Goal: Task Accomplishment & Management: Use online tool/utility

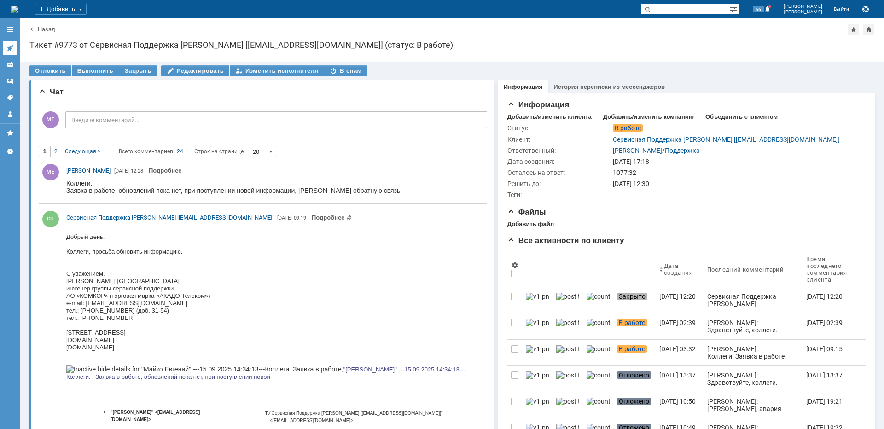
click at [13, 45] on icon at bounding box center [9, 47] width 7 height 7
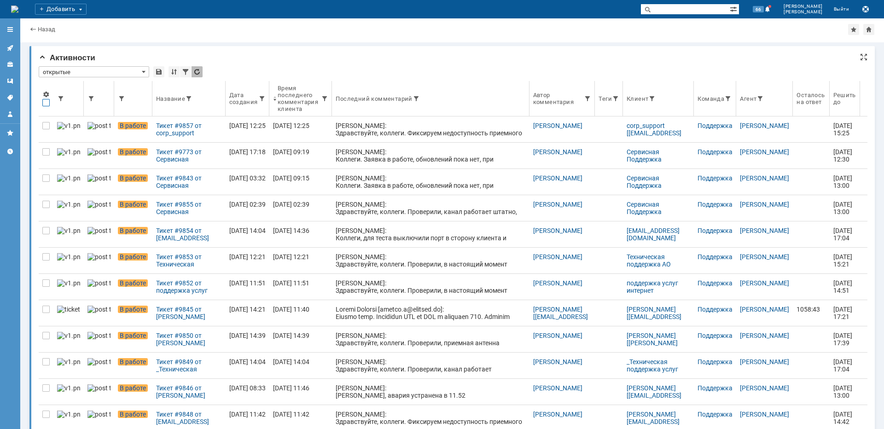
click at [46, 104] on div at bounding box center [45, 102] width 7 height 7
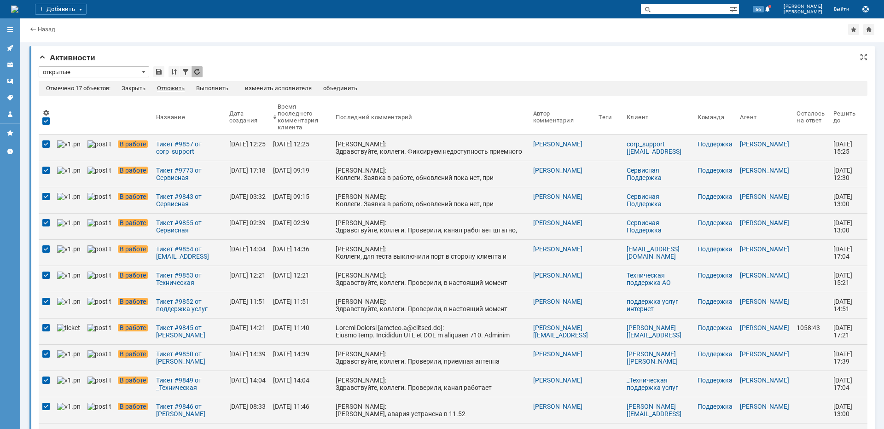
click at [179, 86] on div "Отложить" at bounding box center [171, 88] width 28 height 7
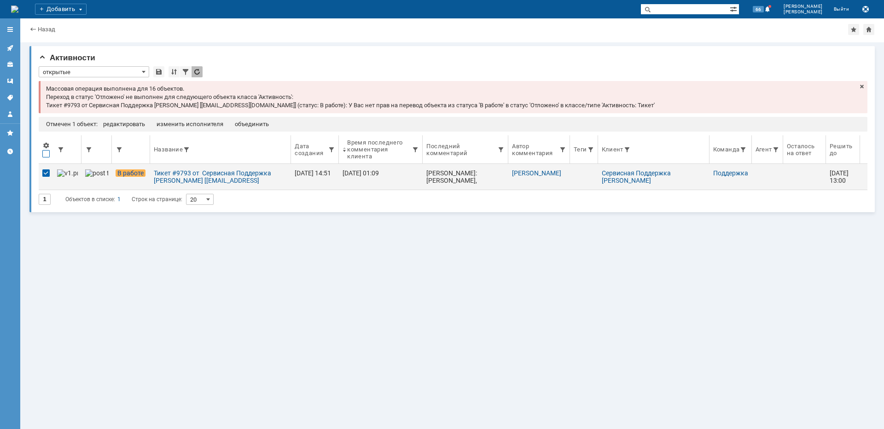
click at [46, 152] on div at bounding box center [45, 153] width 7 height 7
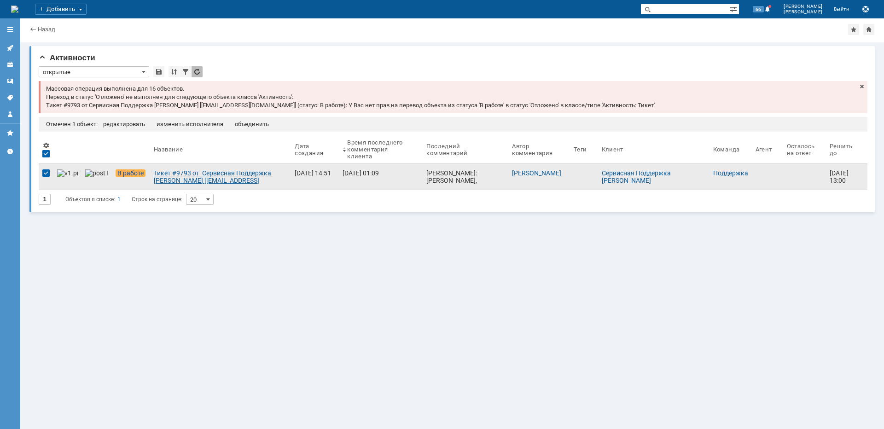
click at [219, 172] on div "Тикет #9793 от Сервисная Поддержка [PERSON_NAME] [[EMAIL_ADDRESS][DOMAIN_NAME]]…" at bounding box center [221, 176] width 134 height 15
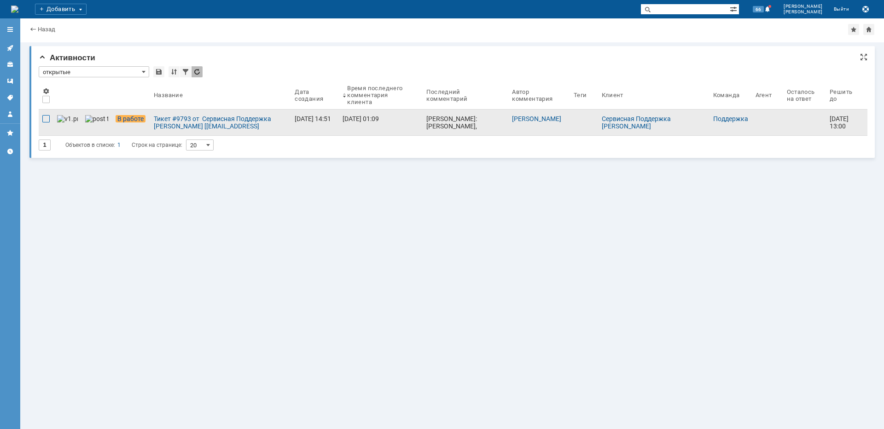
click at [47, 117] on div at bounding box center [45, 118] width 7 height 7
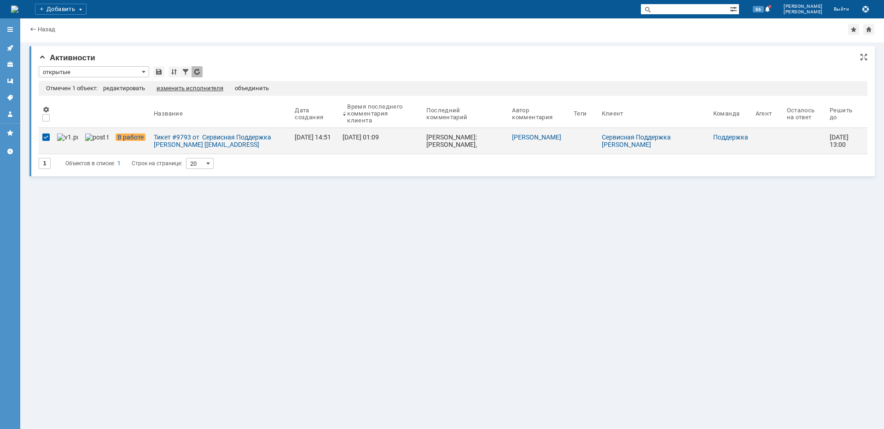
click at [181, 92] on div "изменить исполнителя" at bounding box center [190, 88] width 67 height 7
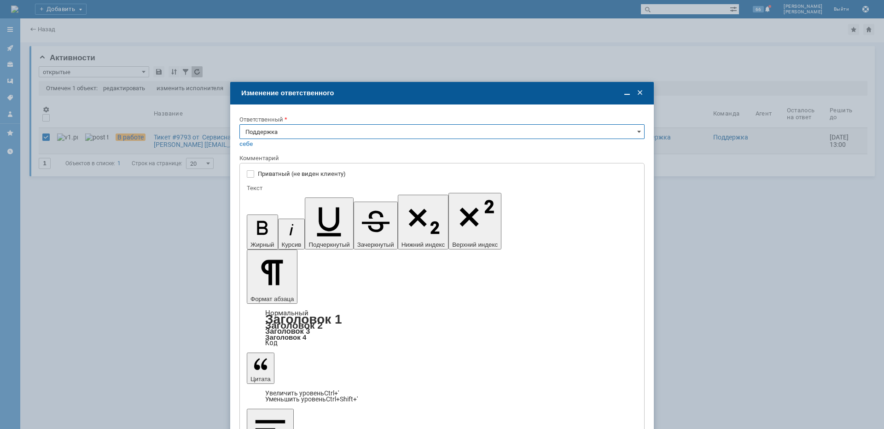
click at [283, 125] on input "Поддержка" at bounding box center [441, 131] width 405 height 15
click at [277, 223] on span "[PERSON_NAME]" at bounding box center [441, 224] width 393 height 7
type input "[PERSON_NAME]"
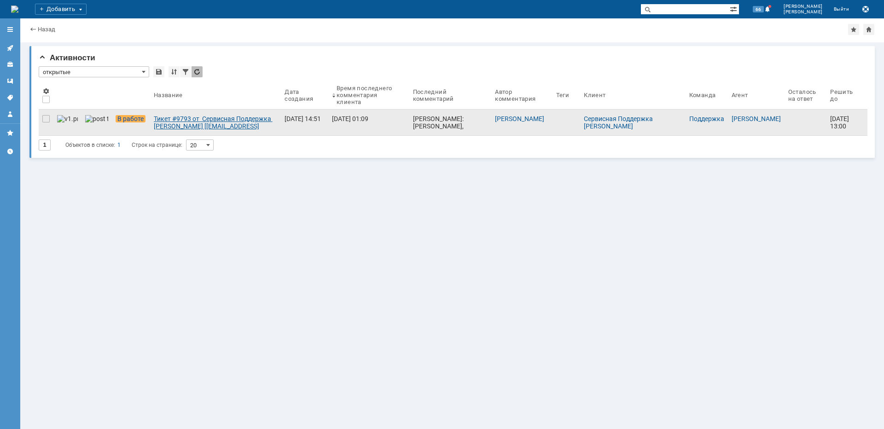
click at [178, 119] on div "Тикет #9793 от Сервисная Поддержка [PERSON_NAME] [[EMAIL_ADDRESS][DOMAIN_NAME]]…" at bounding box center [215, 122] width 123 height 15
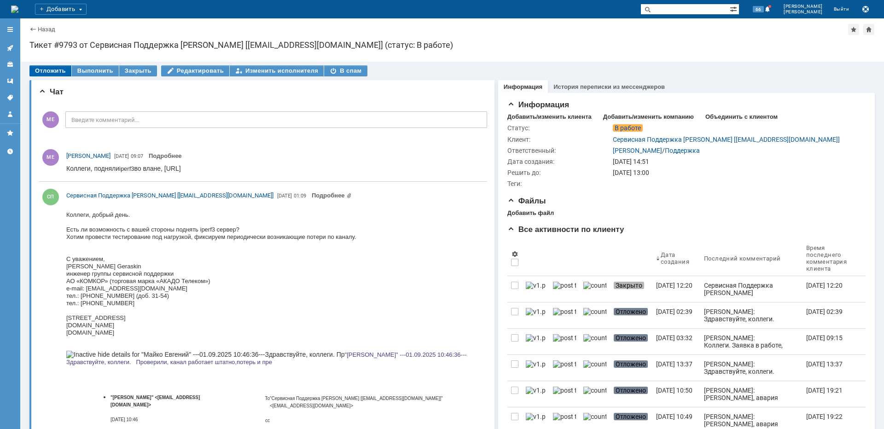
click at [50, 72] on div "Отложить" at bounding box center [50, 70] width 42 height 11
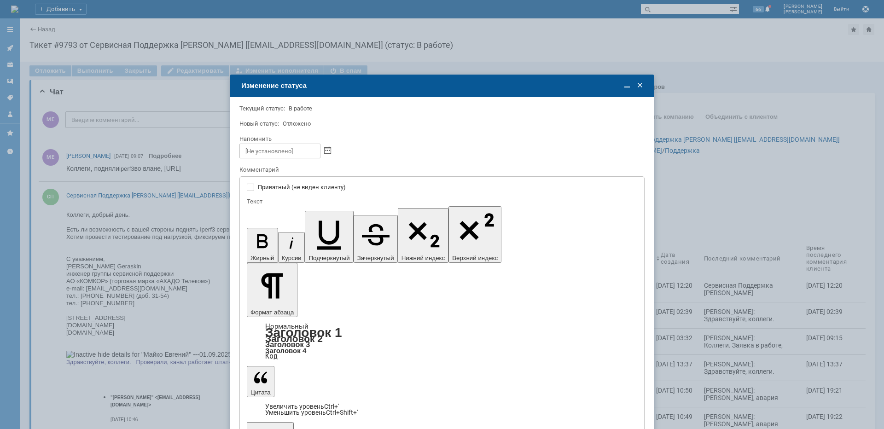
type input "[не указано]"
